Goal: Information Seeking & Learning: Learn about a topic

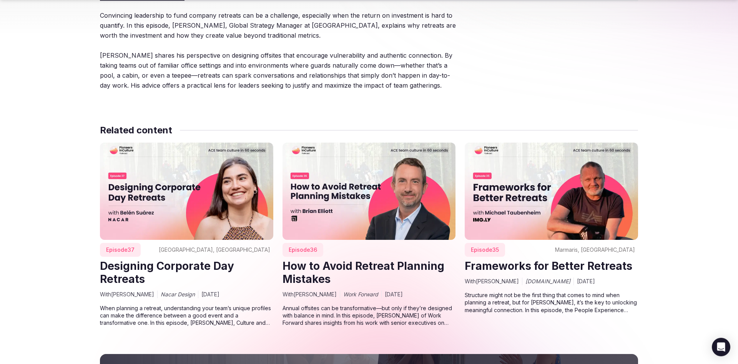
scroll to position [295, 0]
click at [564, 267] on link "Frameworks for Better Retreats" at bounding box center [549, 265] width 168 height 13
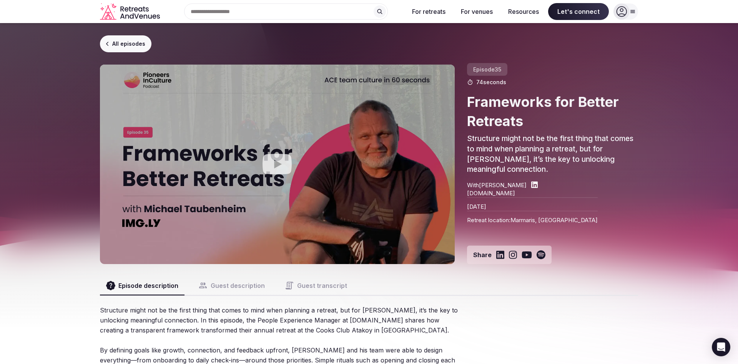
click at [275, 165] on icon "Play video" at bounding box center [277, 164] width 31 height 31
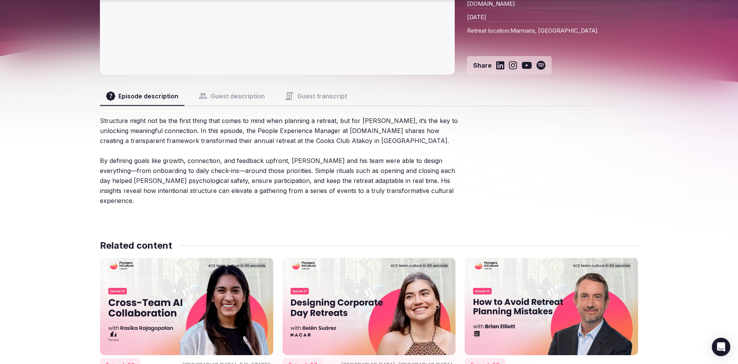
scroll to position [190, 0]
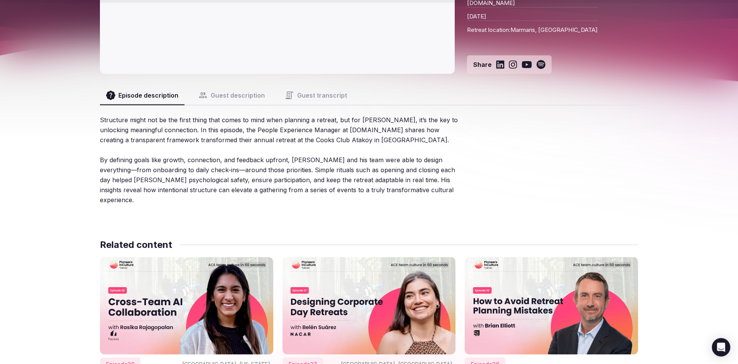
click at [236, 98] on button "Guest description" at bounding box center [231, 95] width 79 height 18
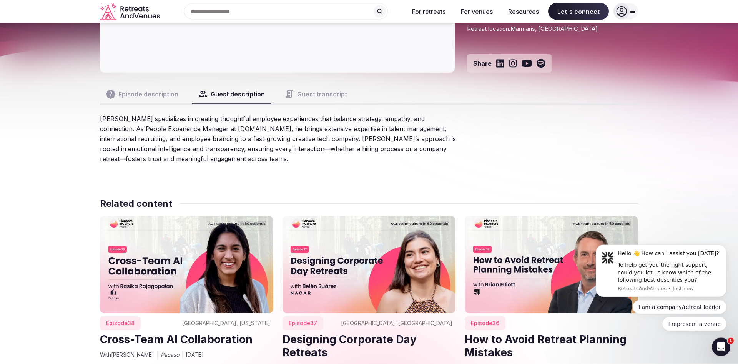
scroll to position [0, 0]
drag, startPoint x: 158, startPoint y: 121, endPoint x: 101, endPoint y: 121, distance: 57.3
click at [101, 121] on div "[PERSON_NAME] specializes in creating thoughtful employee experiences that bala…" at bounding box center [279, 139] width 359 height 50
copy div "[PERSON_NAME]"
click at [314, 147] on div "[PERSON_NAME] specializes in creating thoughtful employee experiences that bala…" at bounding box center [279, 139] width 359 height 50
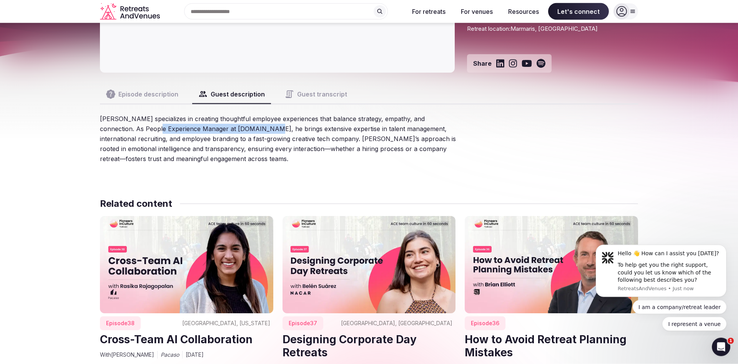
drag, startPoint x: 145, startPoint y: 129, endPoint x: 257, endPoint y: 132, distance: 111.9
click at [257, 132] on div "[PERSON_NAME] specializes in creating thoughtful employee experiences that bala…" at bounding box center [279, 139] width 359 height 50
copy div "People Experience Manager at [DOMAIN_NAME]"
